Goal: Transaction & Acquisition: Purchase product/service

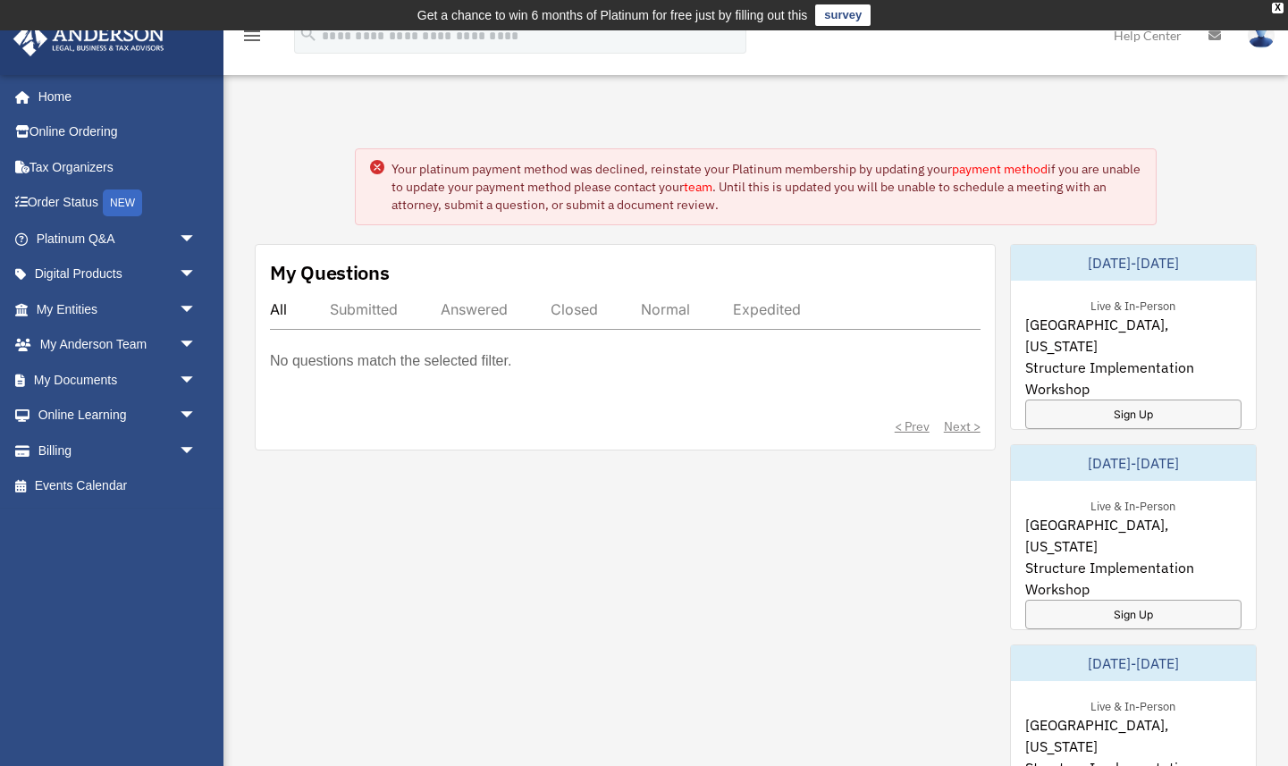
click at [374, 166] on circle at bounding box center [377, 167] width 14 height 14
click at [39, 454] on link "Billing arrow_drop_down" at bounding box center [118, 451] width 211 height 36
click at [187, 451] on span "arrow_drop_down" at bounding box center [197, 451] width 36 height 37
click at [129, 492] on link "$ Open Invoices" at bounding box center [124, 486] width 198 height 37
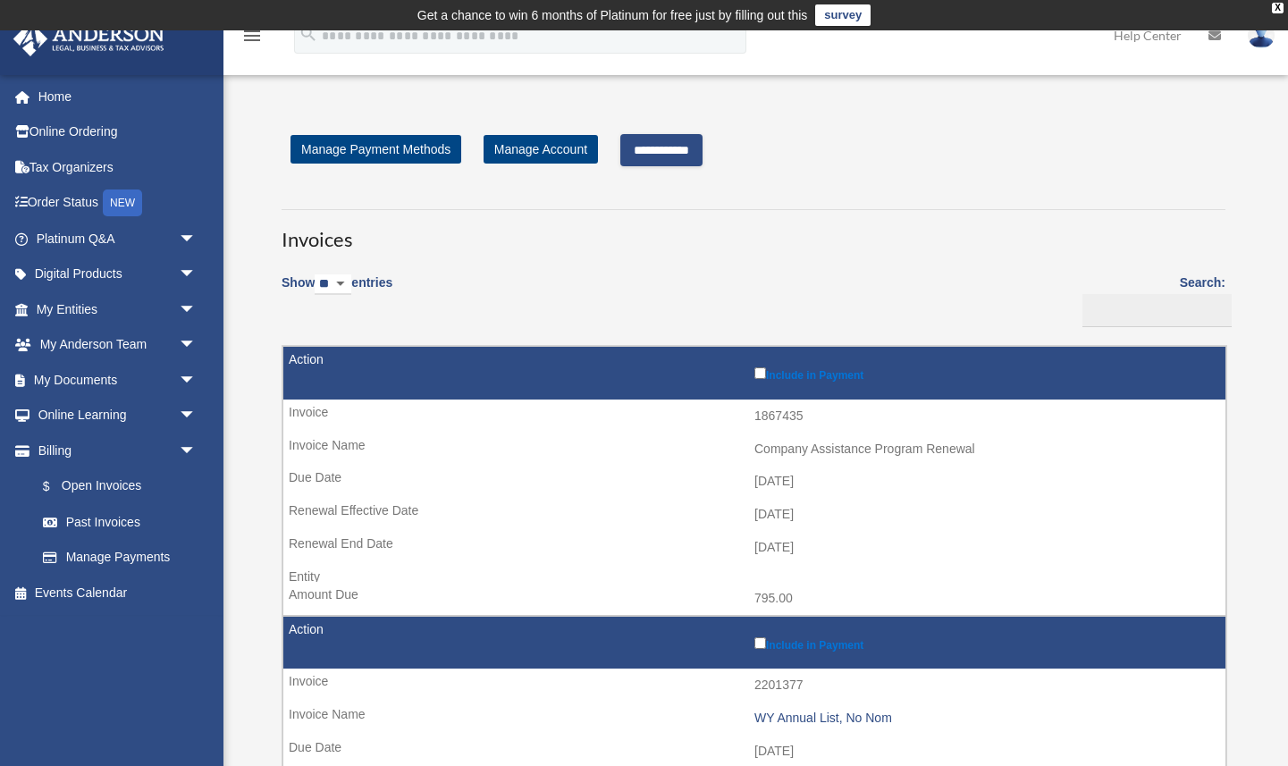
click at [678, 139] on input "**********" at bounding box center [661, 150] width 82 height 32
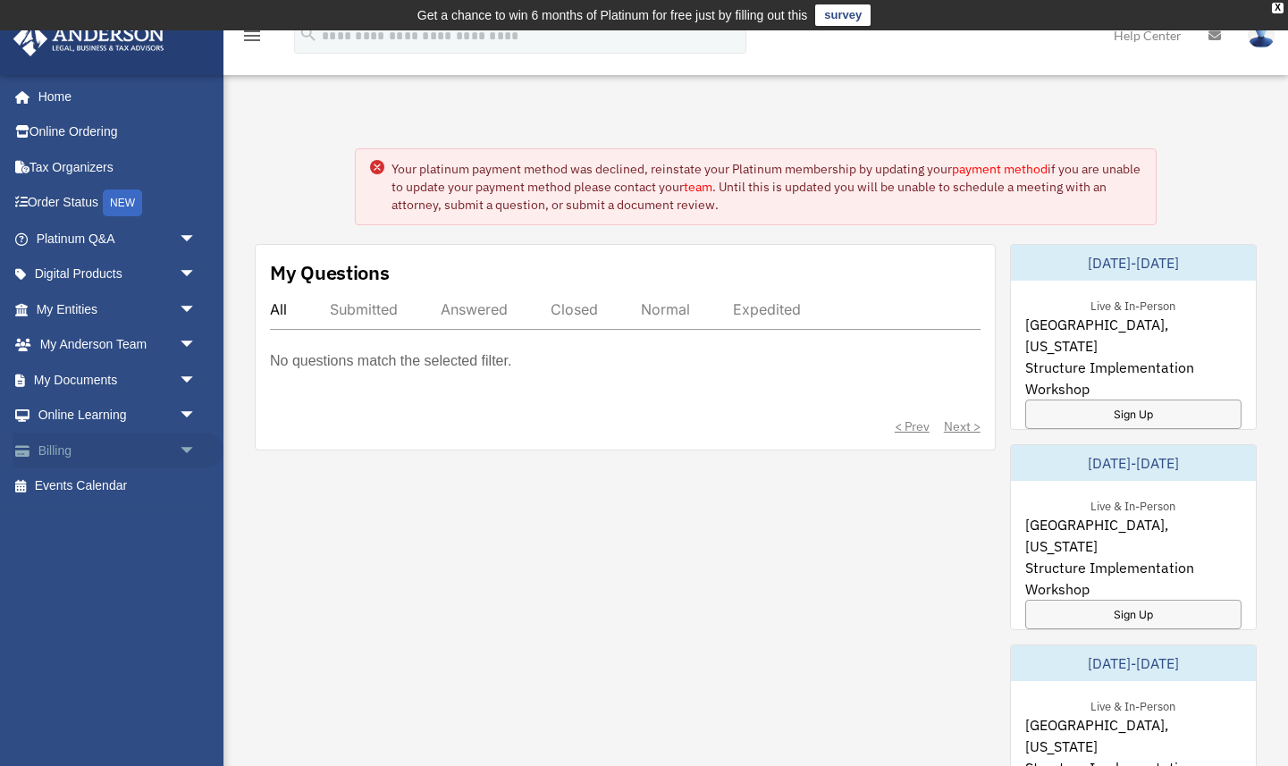
click at [58, 451] on link "Billing arrow_drop_down" at bounding box center [118, 451] width 211 height 36
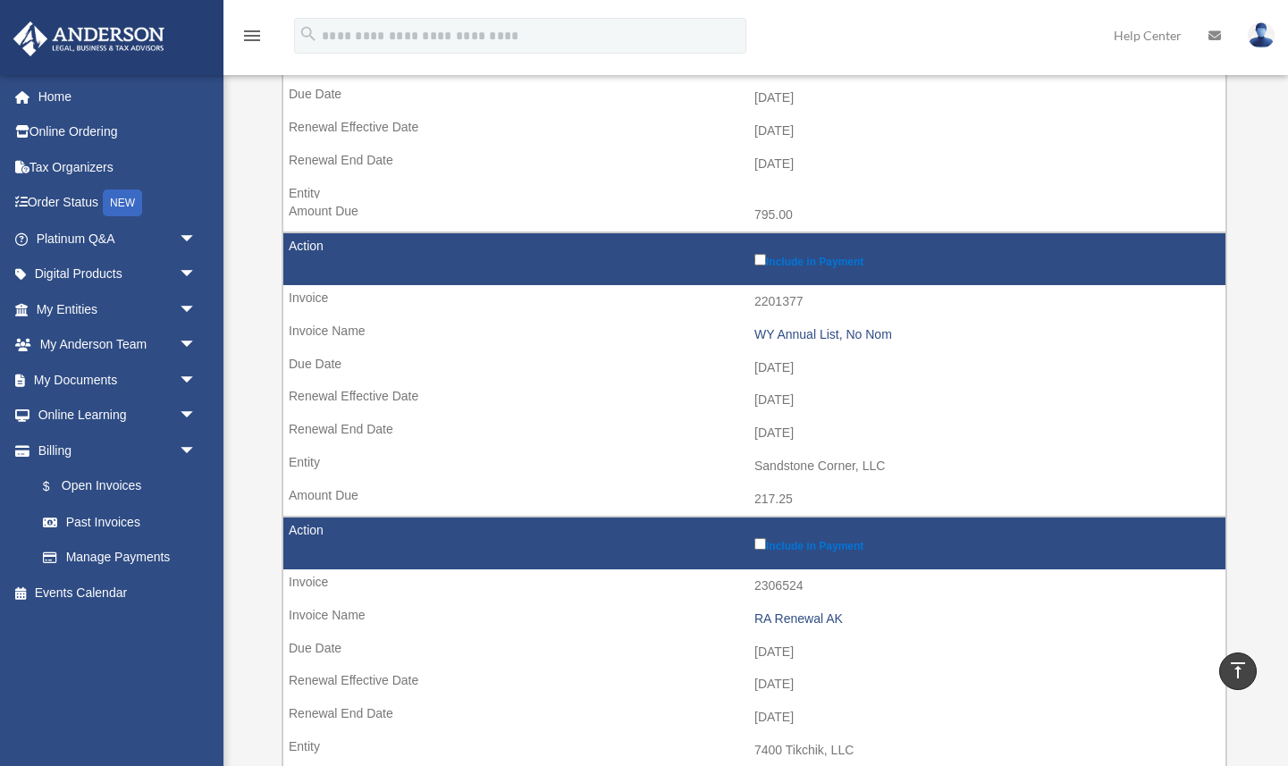
scroll to position [385, 0]
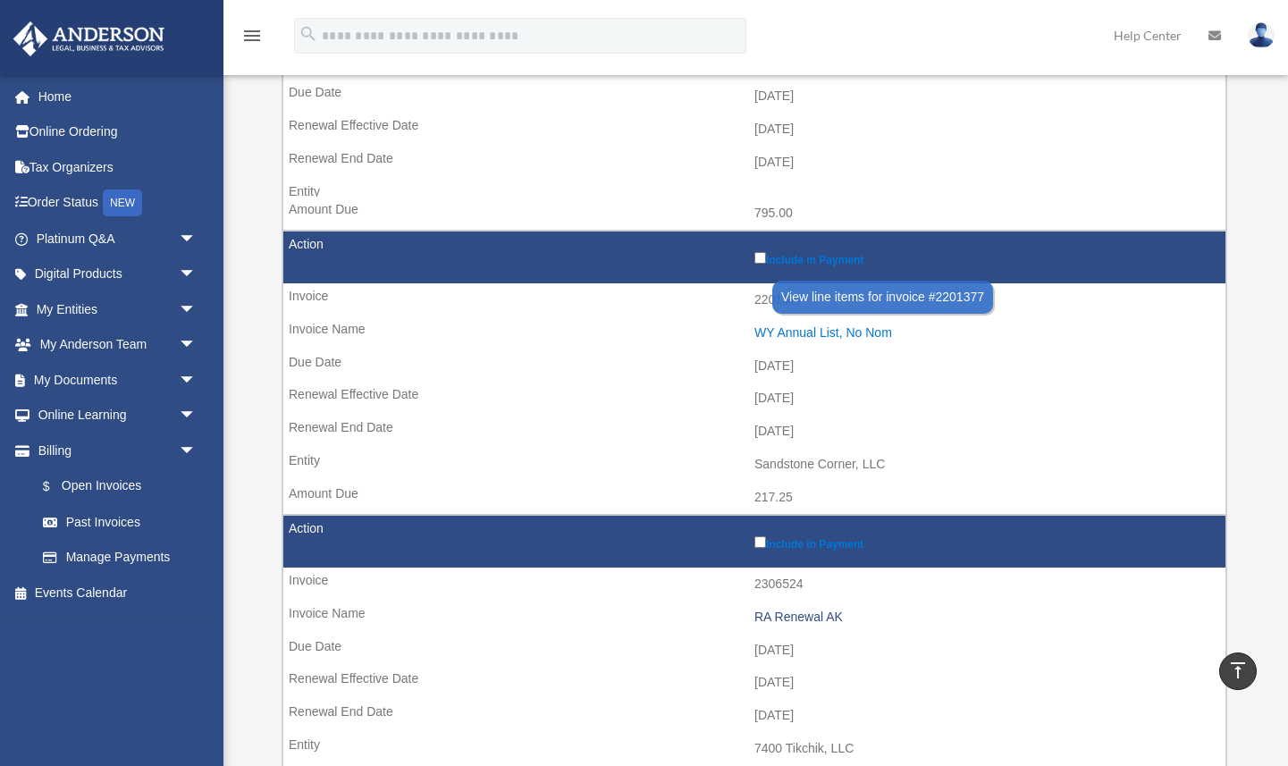
click at [781, 334] on div "WY Annual List, No Nom" at bounding box center [986, 332] width 462 height 15
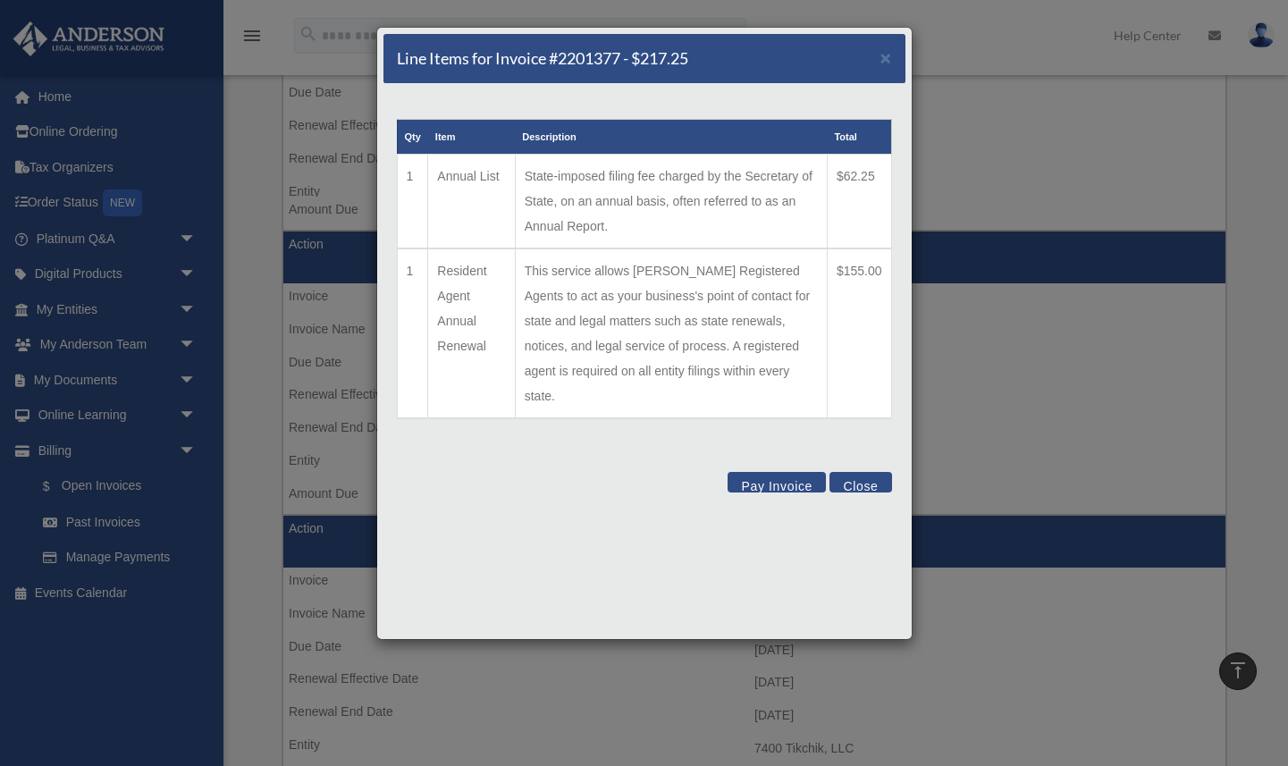
click at [869, 472] on button "Close" at bounding box center [861, 482] width 62 height 21
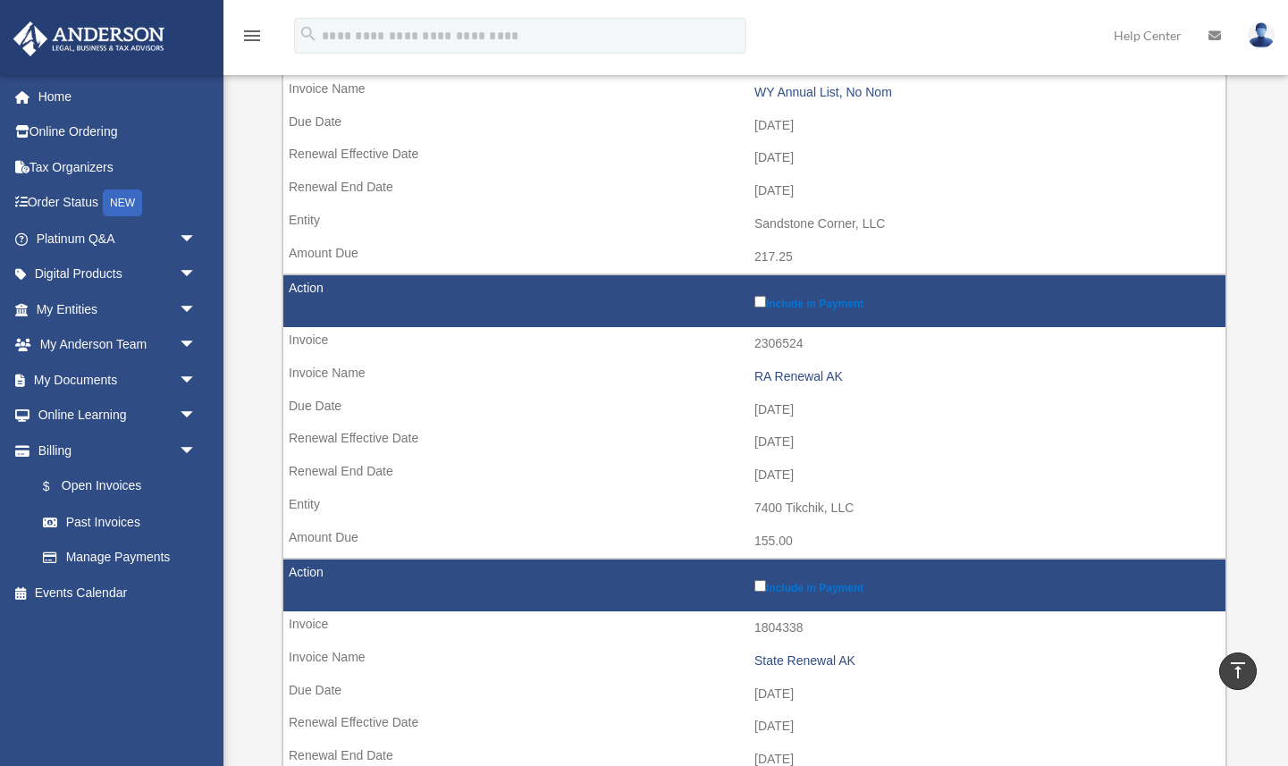
scroll to position [663, 0]
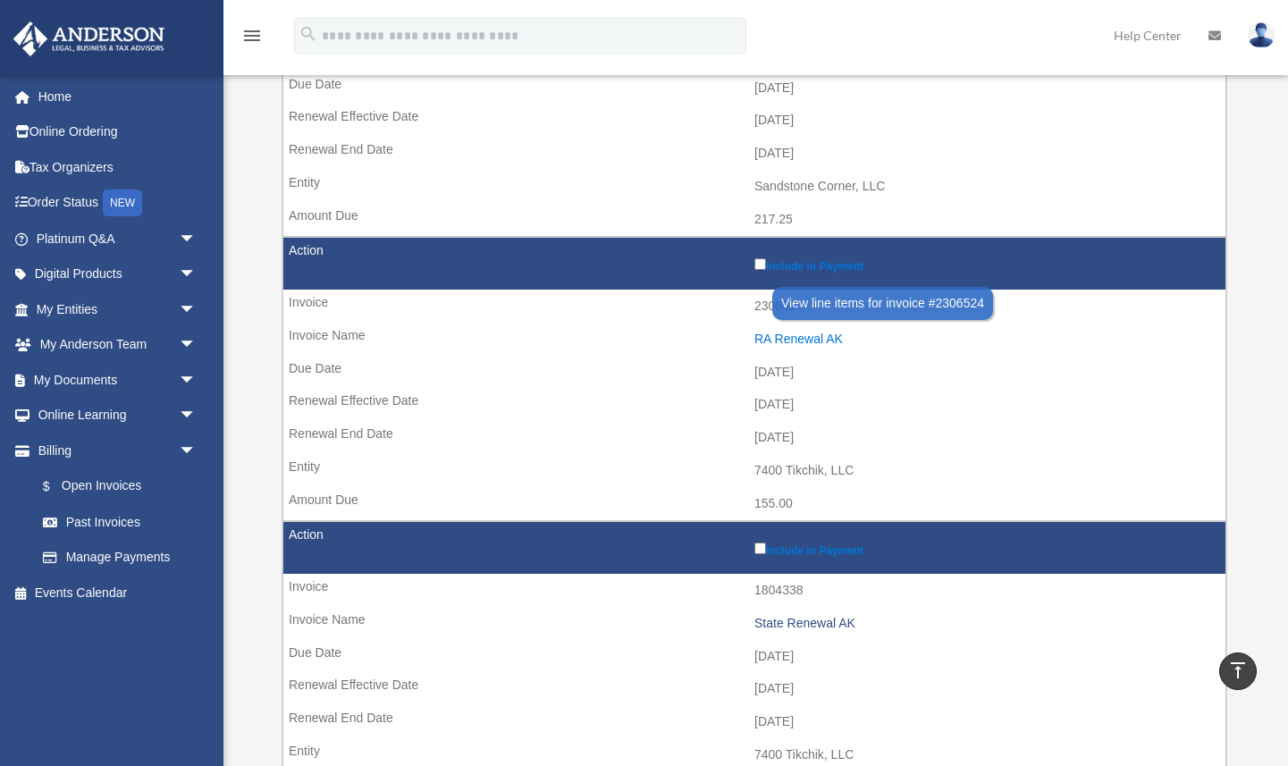
click at [820, 339] on div "RA Renewal AK" at bounding box center [986, 339] width 462 height 15
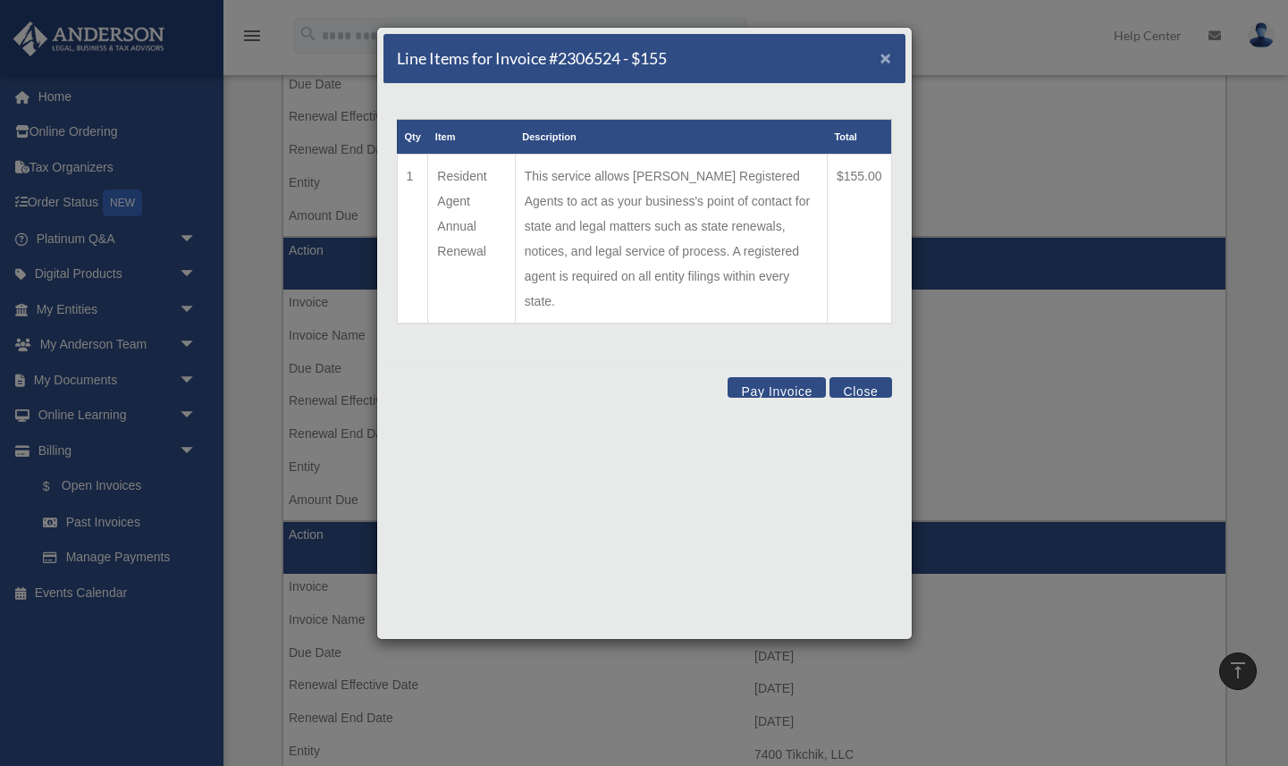
click at [884, 65] on span "×" at bounding box center [887, 57] width 12 height 21
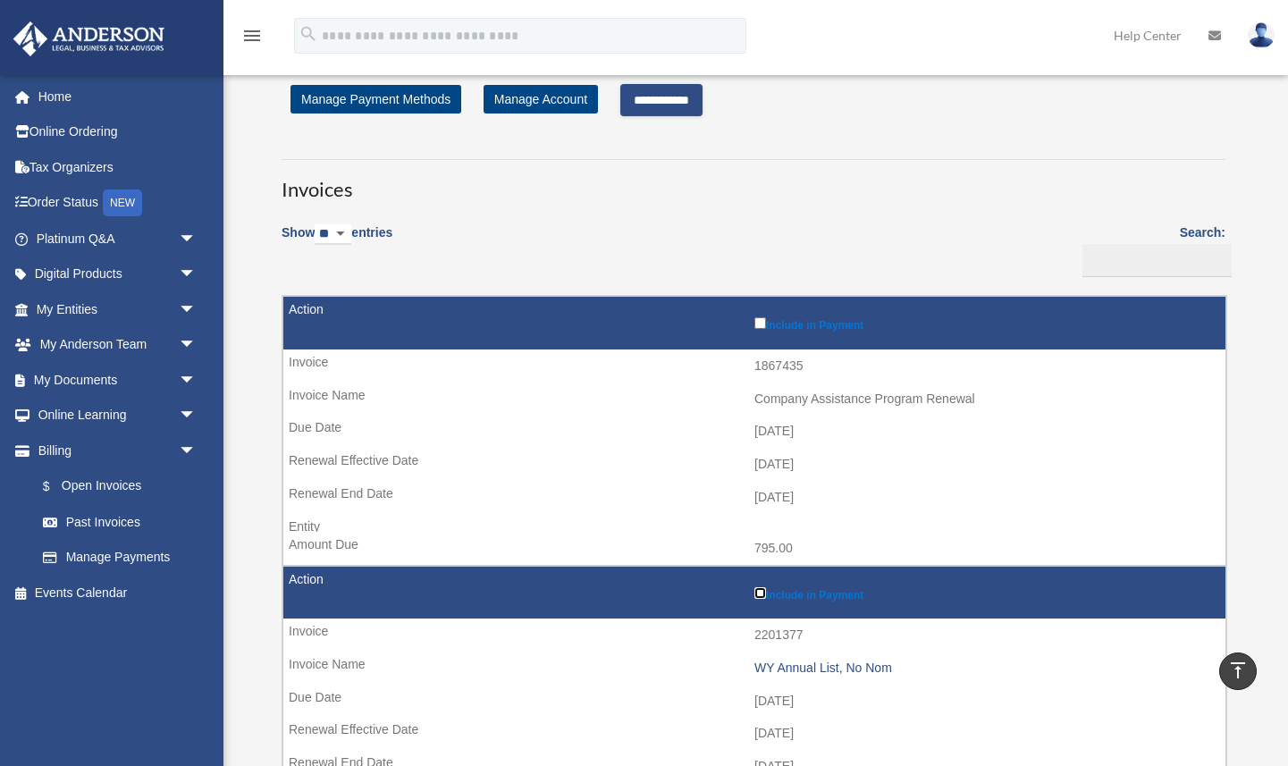
scroll to position [0, 0]
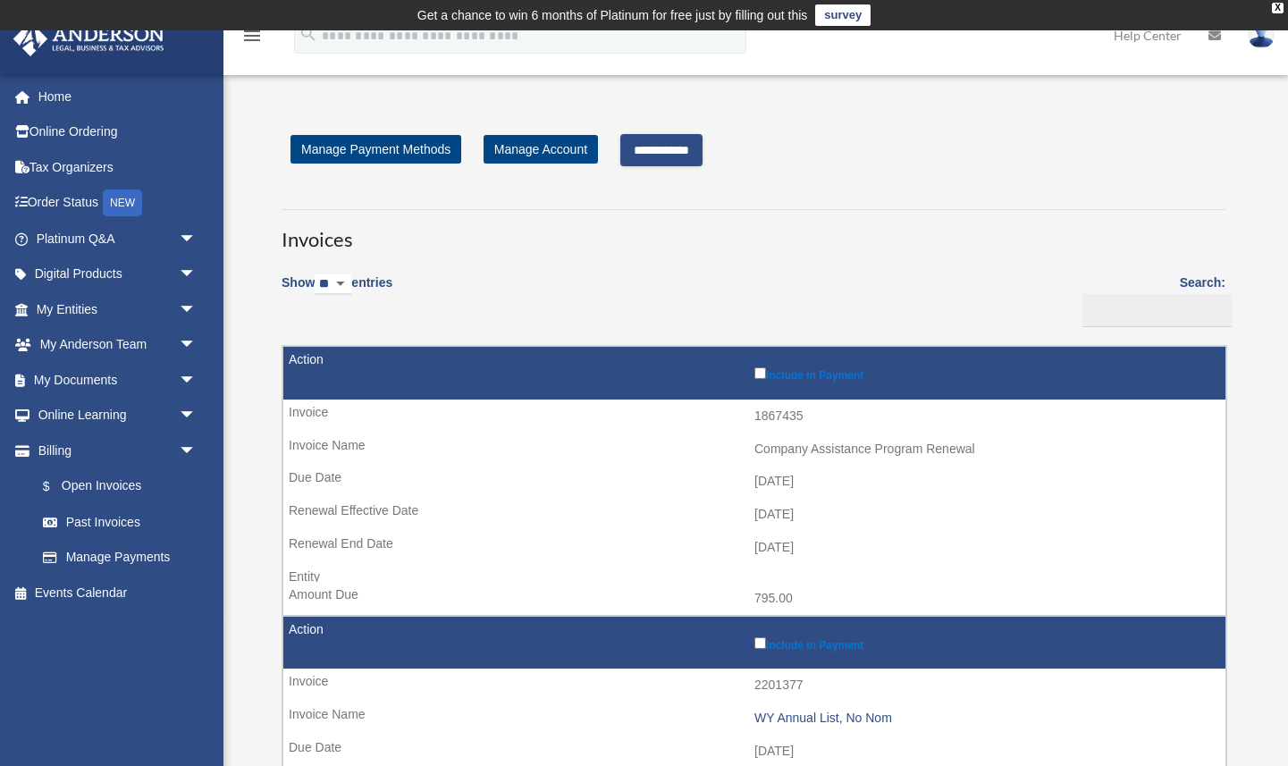
click at [662, 153] on input "**********" at bounding box center [661, 150] width 82 height 32
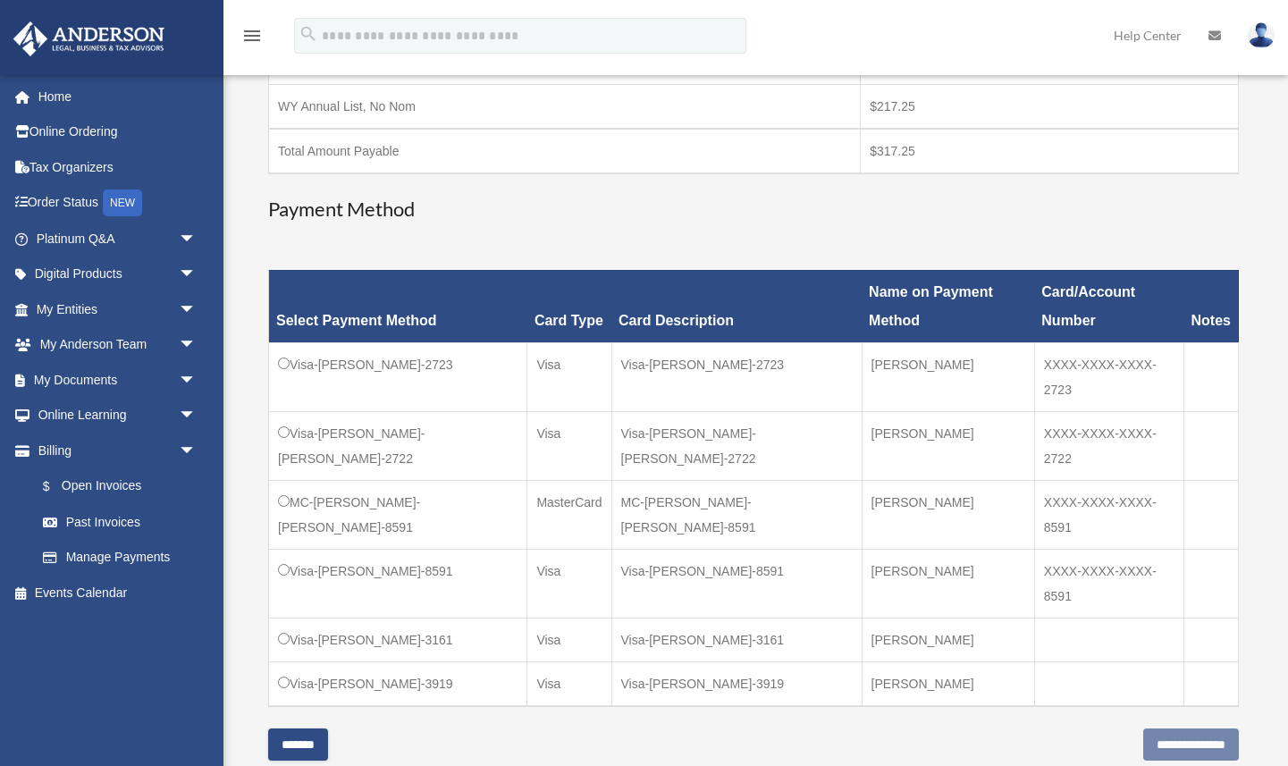
scroll to position [485, 0]
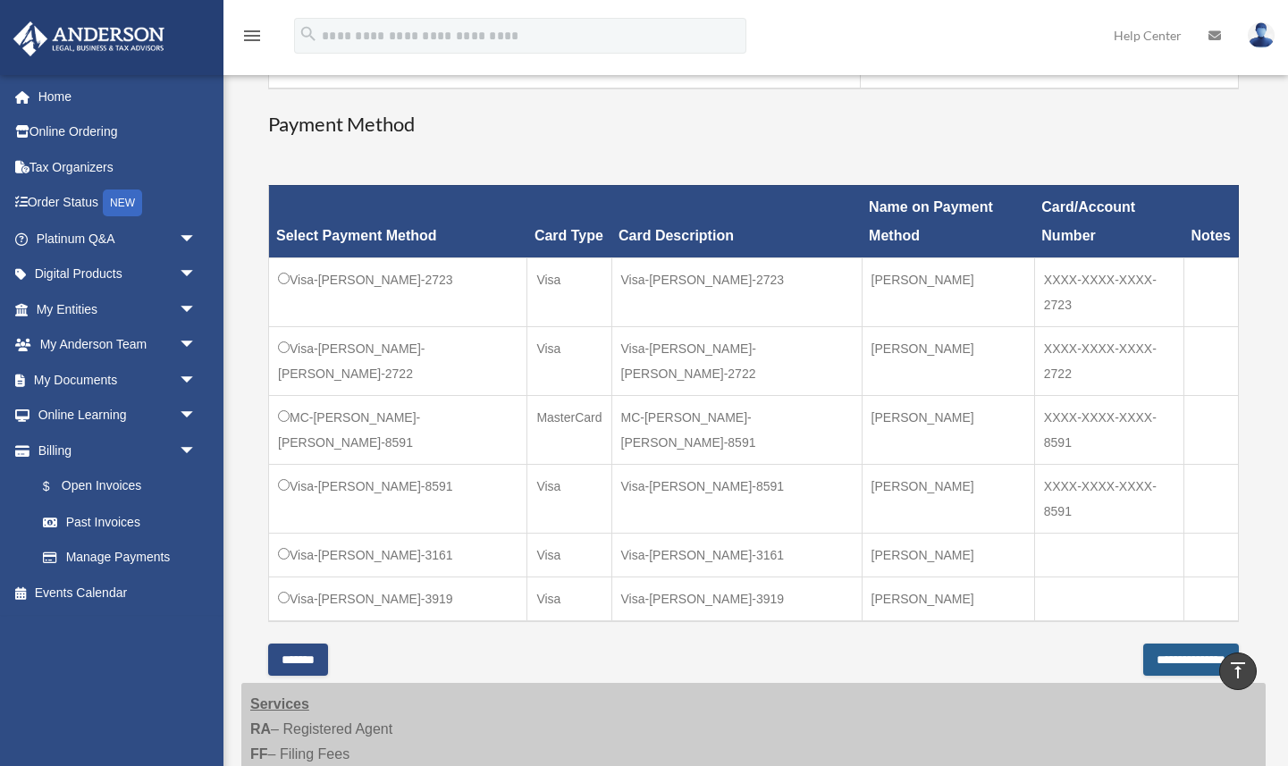
click at [1168, 644] on input "**********" at bounding box center [1191, 660] width 96 height 32
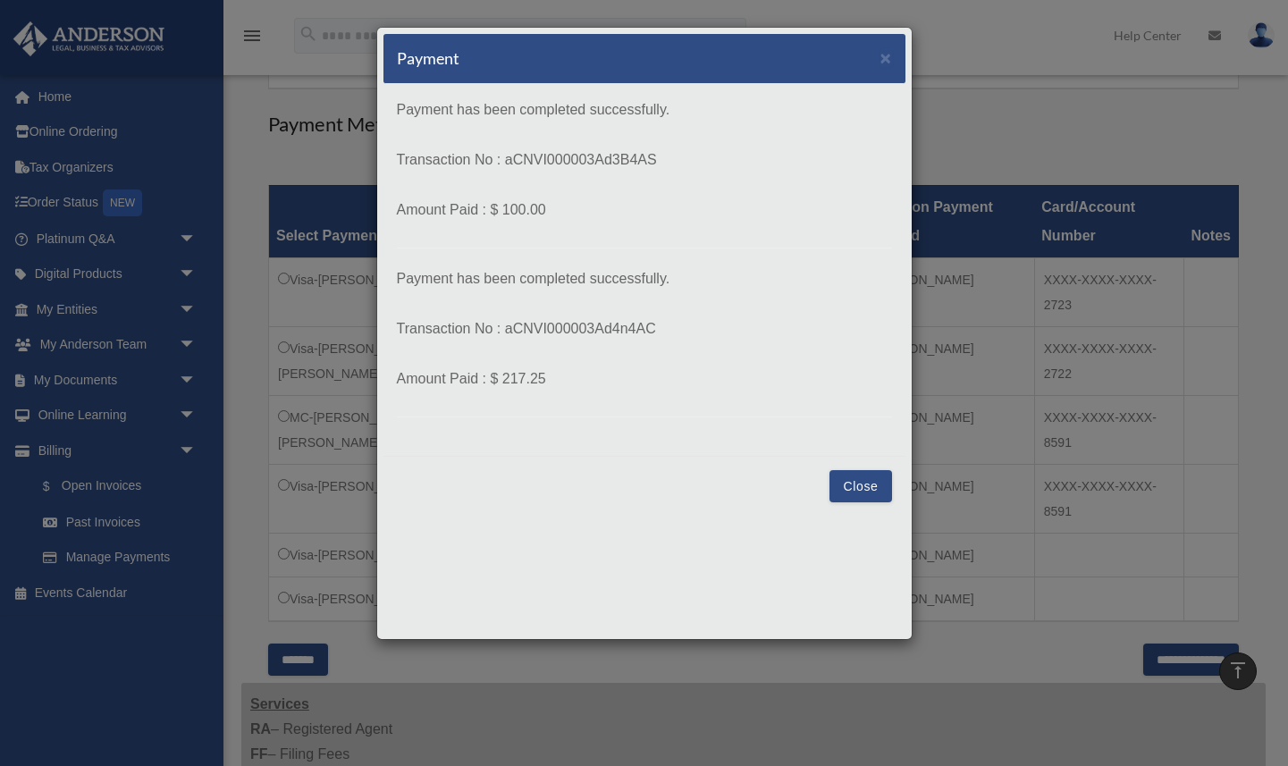
click at [856, 486] on button "Close" at bounding box center [861, 486] width 62 height 32
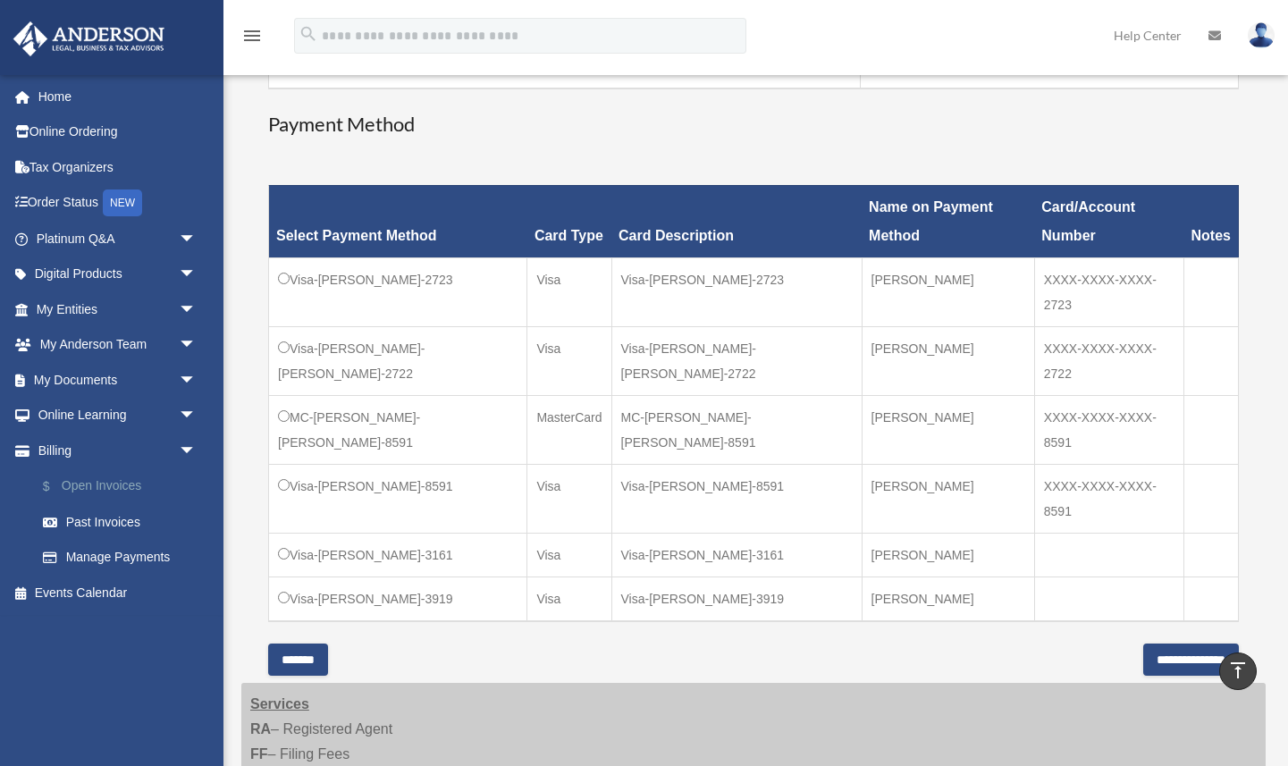
click at [119, 494] on link "$ Open Invoices" at bounding box center [124, 486] width 198 height 37
click at [115, 484] on link "$ Open Invoices" at bounding box center [124, 486] width 198 height 37
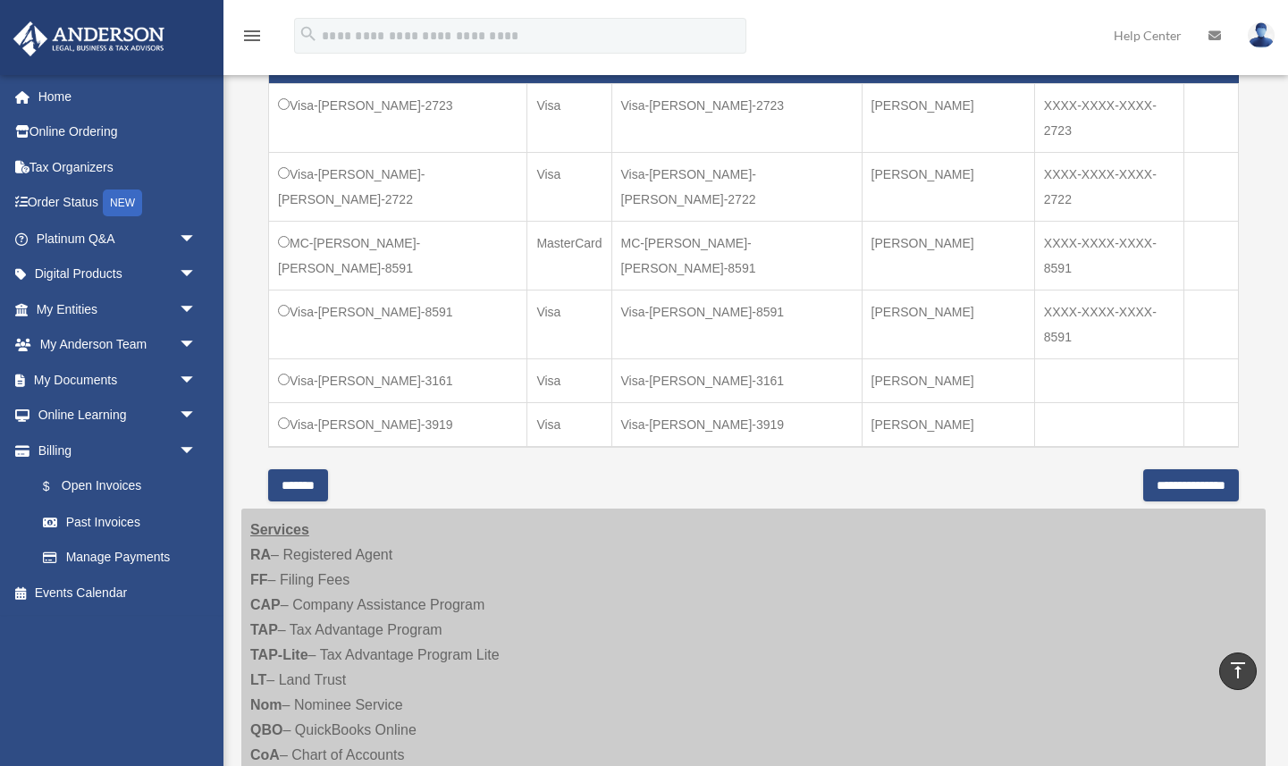
scroll to position [662, 0]
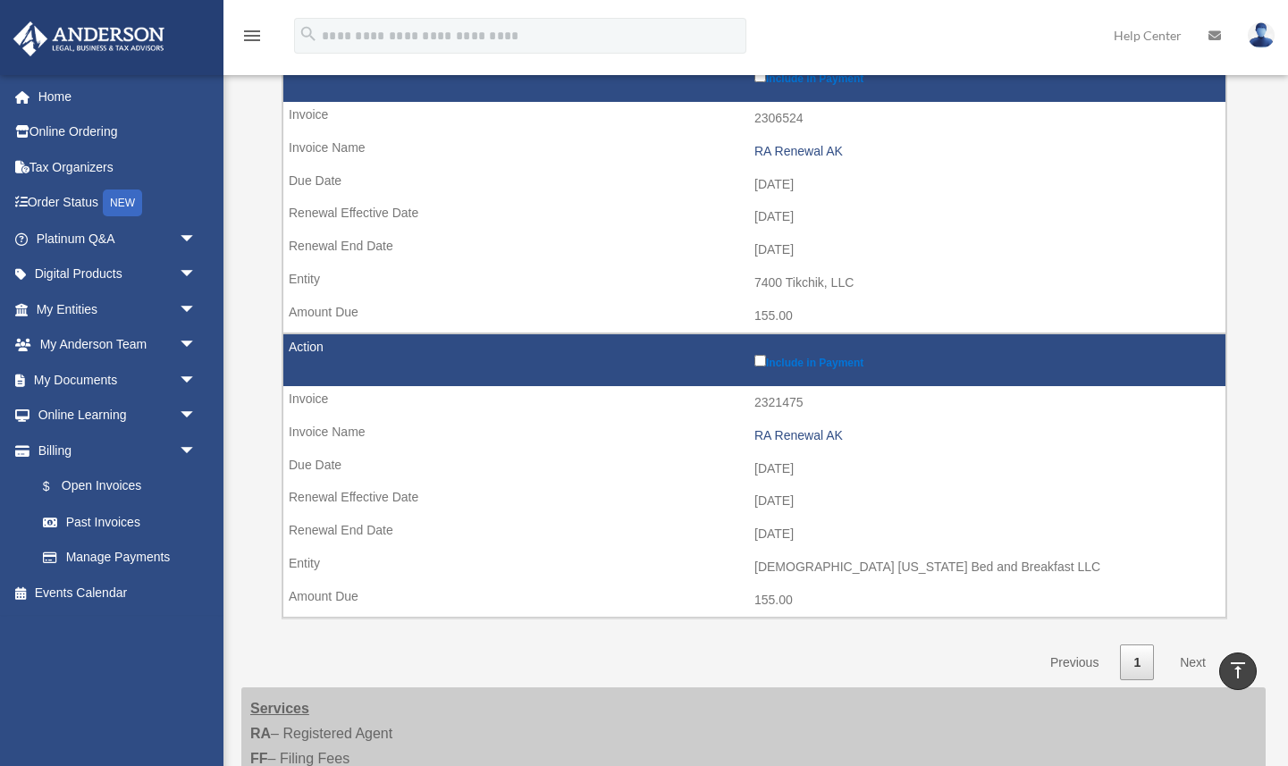
scroll to position [568, 0]
